Goal: Participate in discussion: Engage in conversation with other users on a specific topic

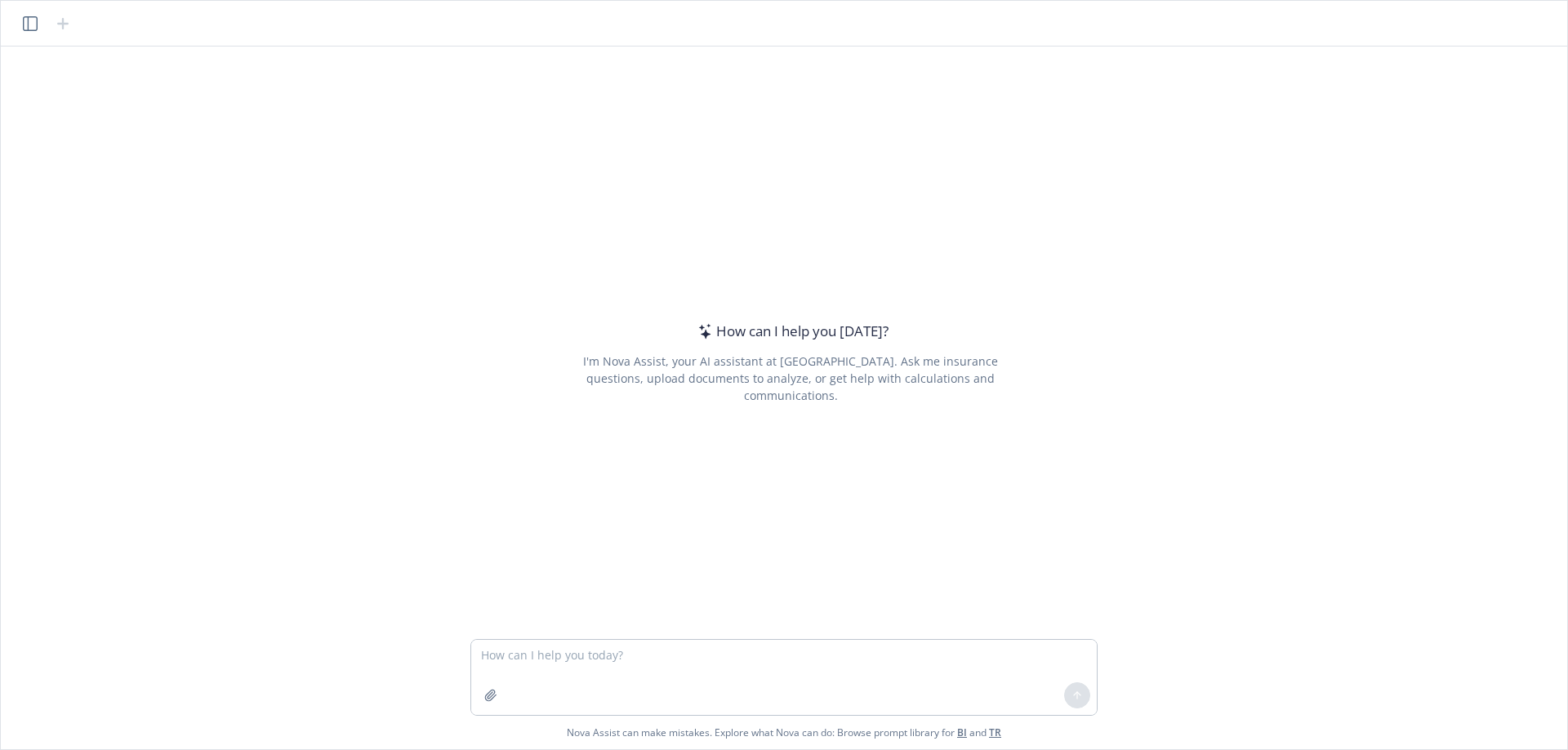
click at [31, 20] on icon "button" at bounding box center [31, 24] width 15 height 15
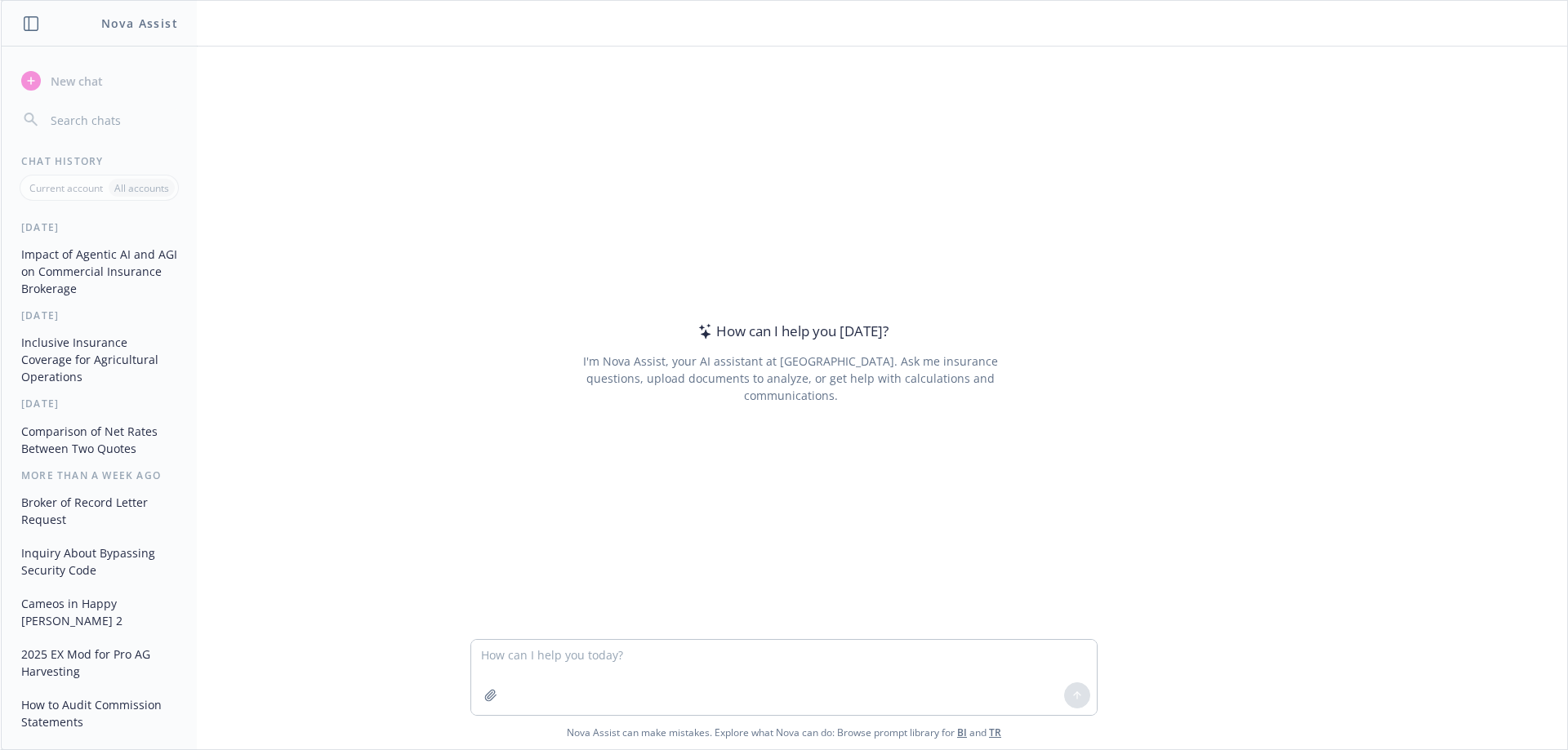
click at [75, 251] on button "Impact of Agentic AI and AGI on Commercial Insurance Brokerage" at bounding box center [99, 271] width 169 height 62
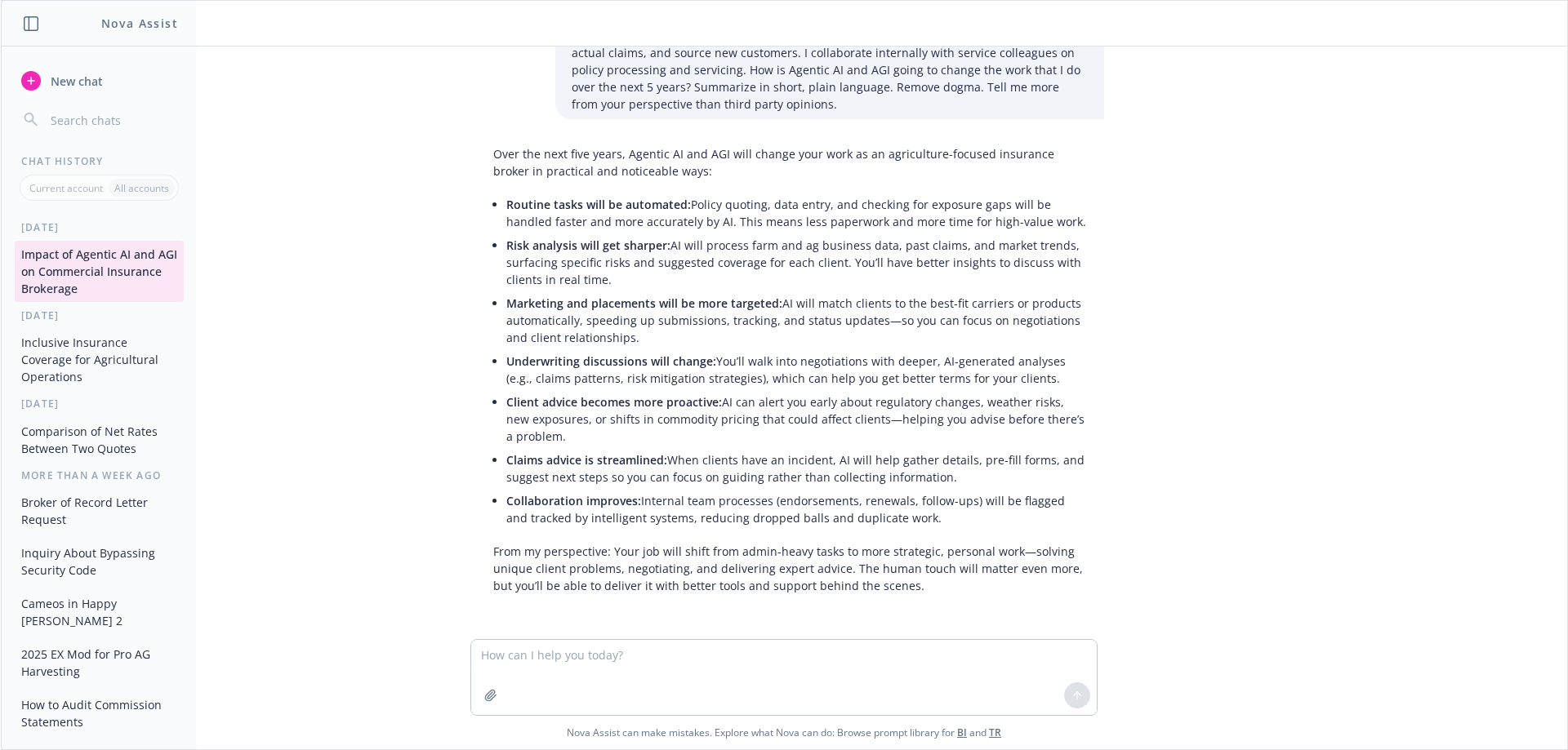
scroll to position [674, 0]
